Goal: Task Accomplishment & Management: Use online tool/utility

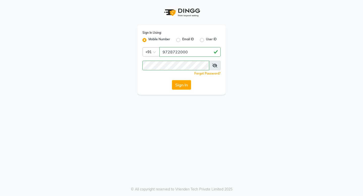
click at [177, 87] on button "Sign In" at bounding box center [181, 85] width 19 height 10
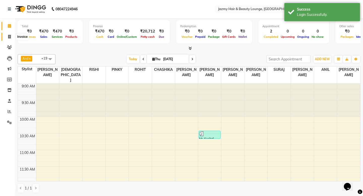
click at [10, 37] on icon at bounding box center [9, 37] width 3 height 4
select select "759"
select select "service"
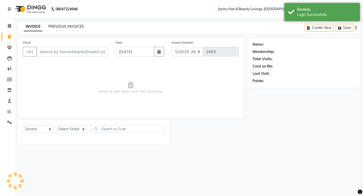
click at [55, 25] on link "PREVIOUS INVOICES" at bounding box center [66, 26] width 36 height 5
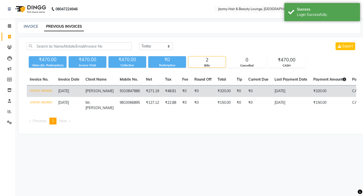
click at [106, 90] on td "[PERSON_NAME]" at bounding box center [100, 92] width 34 height 12
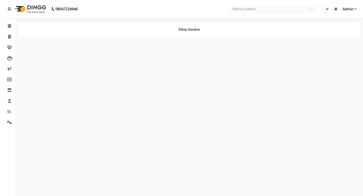
select select "en"
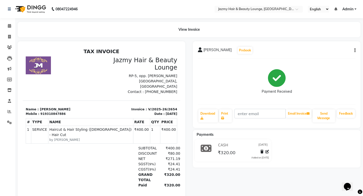
scroll to position [4, 0]
